Goal: Find specific page/section

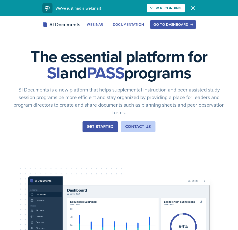
click at [165, 18] on div "The essential platform for SI and PASS programs SI Documents is a new platform …" at bounding box center [119, 169] width 238 height 307
click at [164, 23] on div "Go to Dashboard" at bounding box center [173, 24] width 39 height 4
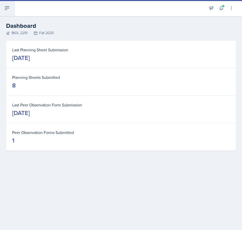
click at [6, 9] on icon at bounding box center [7, 8] width 6 height 6
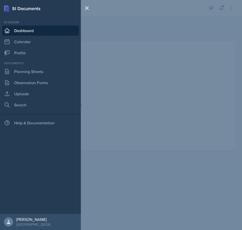
click at [138, 37] on div "SI Documents Si leader Dashboard Calendar Profile Documents Planning Sheets Obs…" at bounding box center [121, 115] width 242 height 230
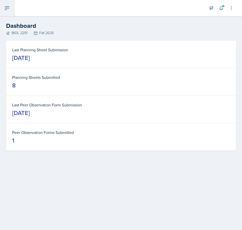
click at [10, 15] on button at bounding box center [7, 8] width 14 height 16
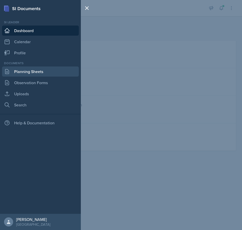
click at [23, 71] on link "Planning Sheets" at bounding box center [40, 71] width 77 height 10
